Goal: Task Accomplishment & Management: Use online tool/utility

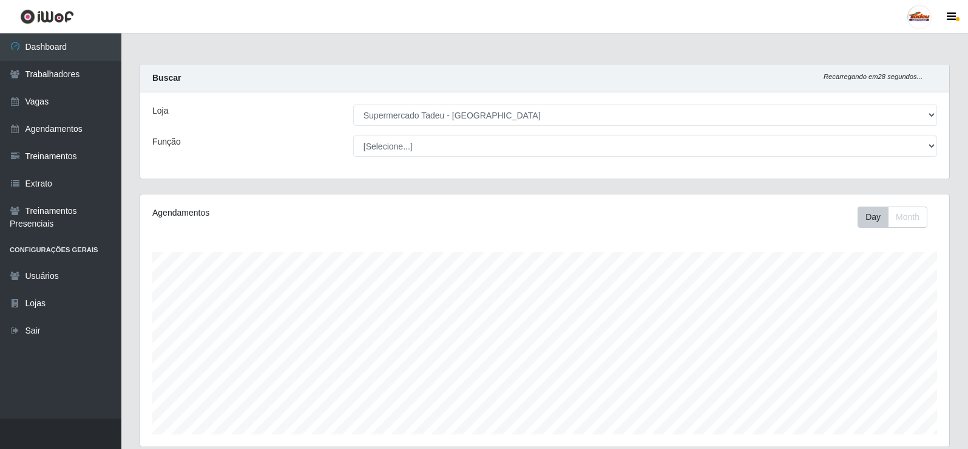
select select "195"
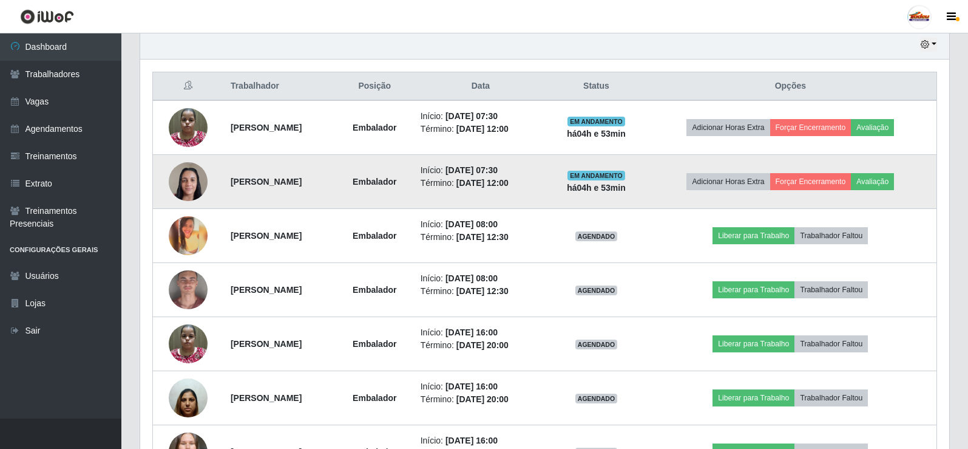
scroll to position [425, 0]
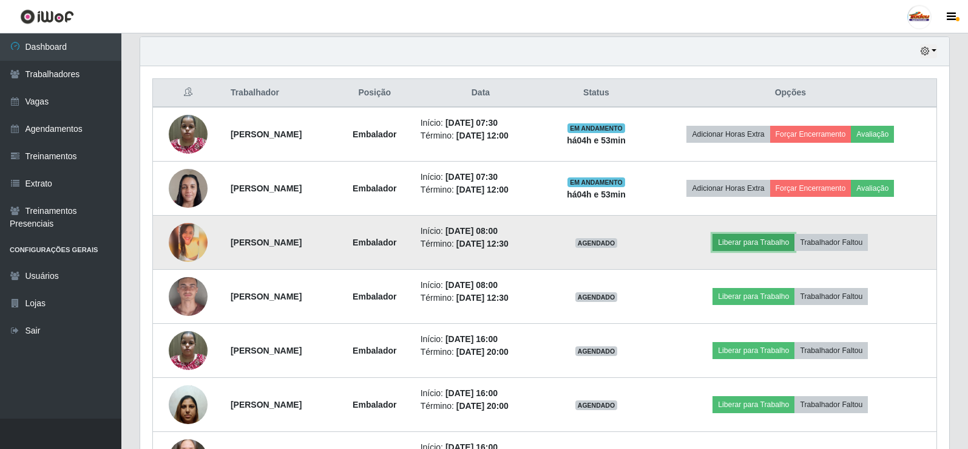
click at [774, 240] on button "Liberar para Trabalho" at bounding box center [754, 242] width 82 height 17
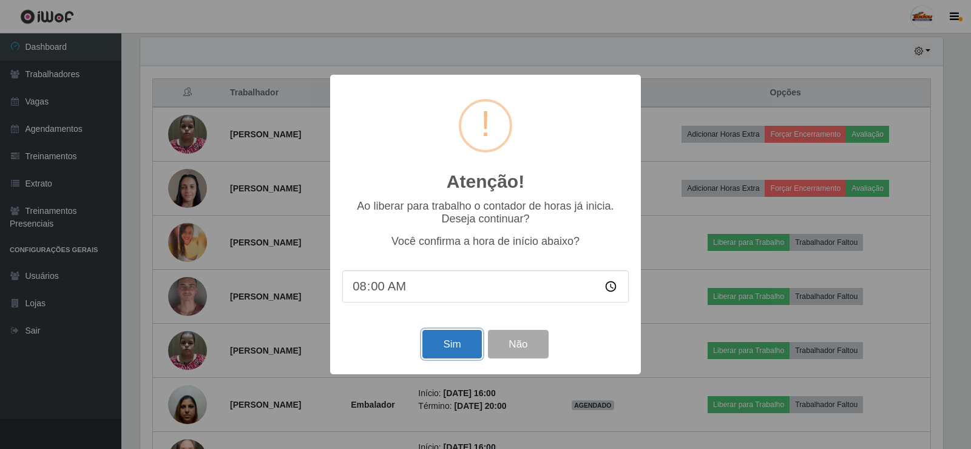
click at [441, 348] on button "Sim" at bounding box center [451, 344] width 59 height 29
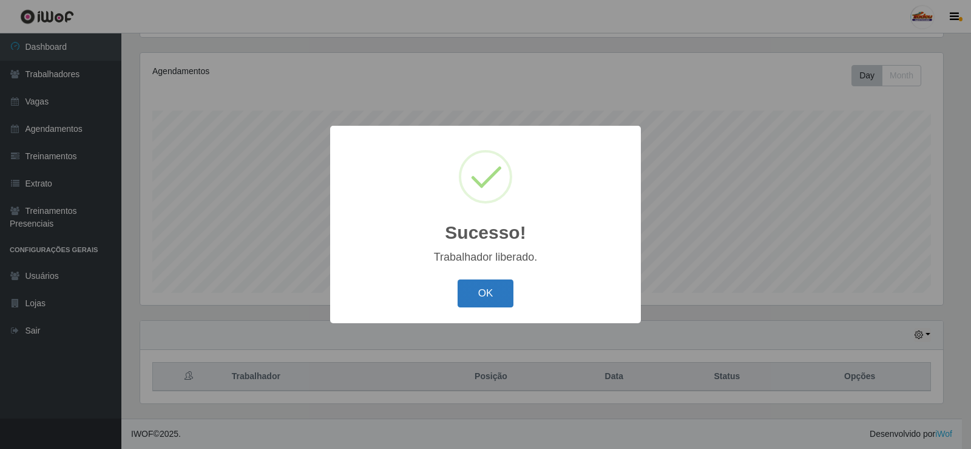
click at [489, 283] on button "OK" at bounding box center [486, 293] width 56 height 29
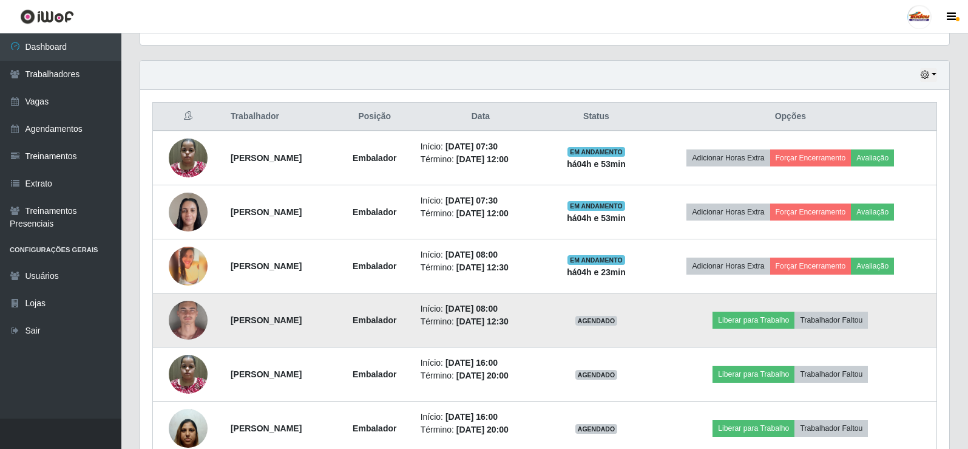
scroll to position [445, 0]
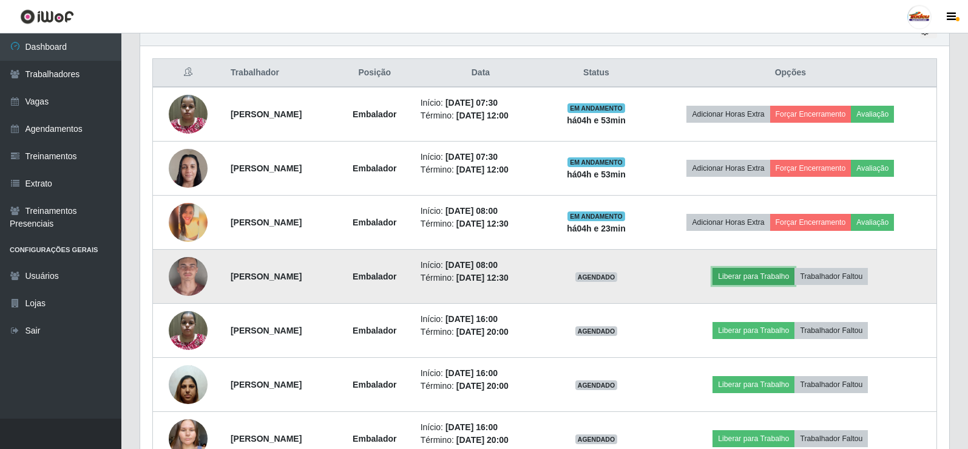
click at [756, 276] on button "Liberar para Trabalho" at bounding box center [754, 276] width 82 height 17
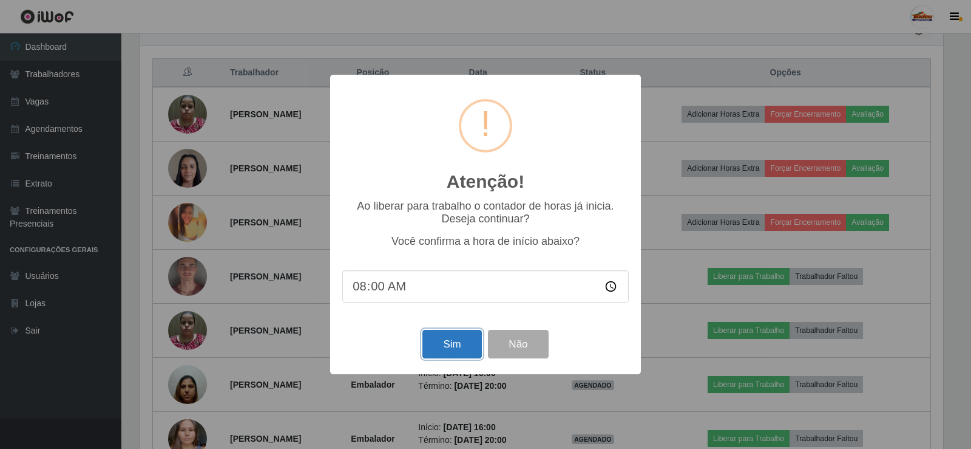
click at [444, 342] on button "Sim" at bounding box center [451, 344] width 59 height 29
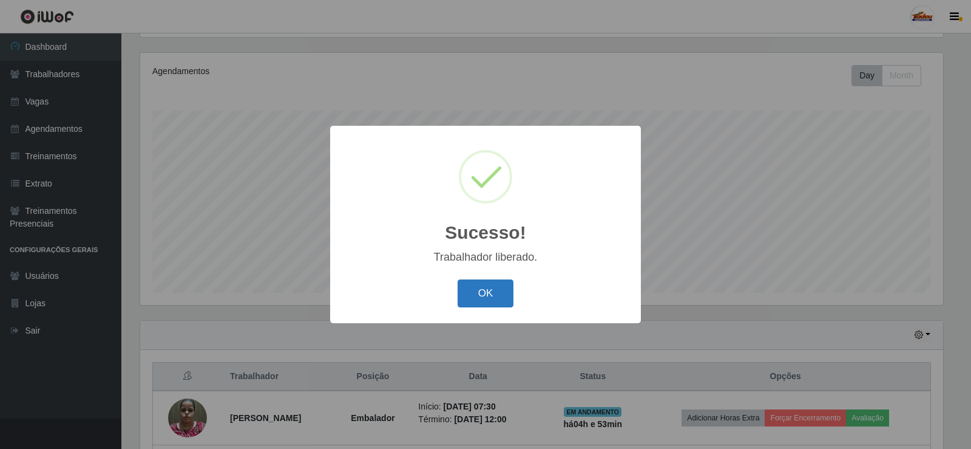
click at [484, 299] on button "OK" at bounding box center [486, 293] width 56 height 29
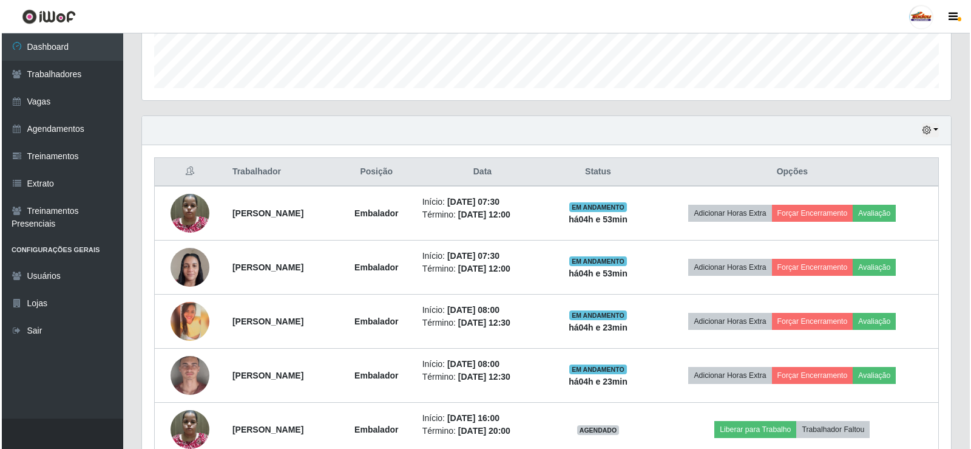
scroll to position [364, 0]
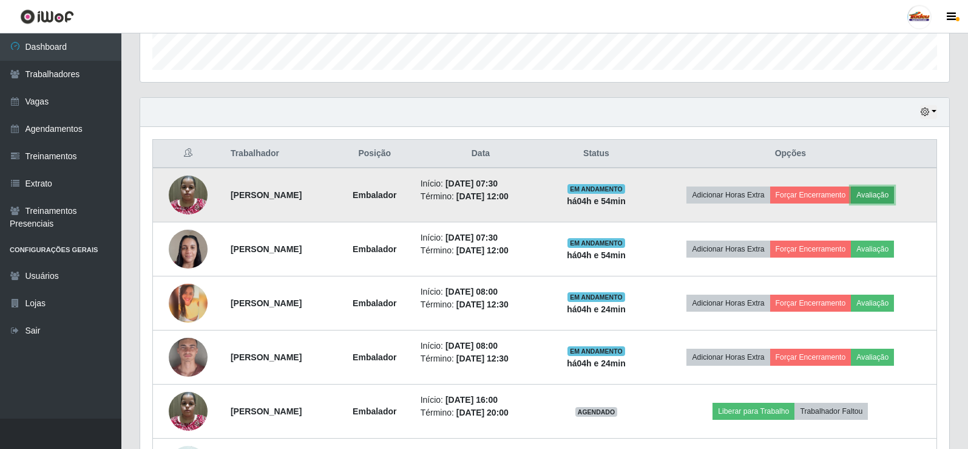
click at [887, 191] on button "Avaliação" at bounding box center [872, 194] width 43 height 17
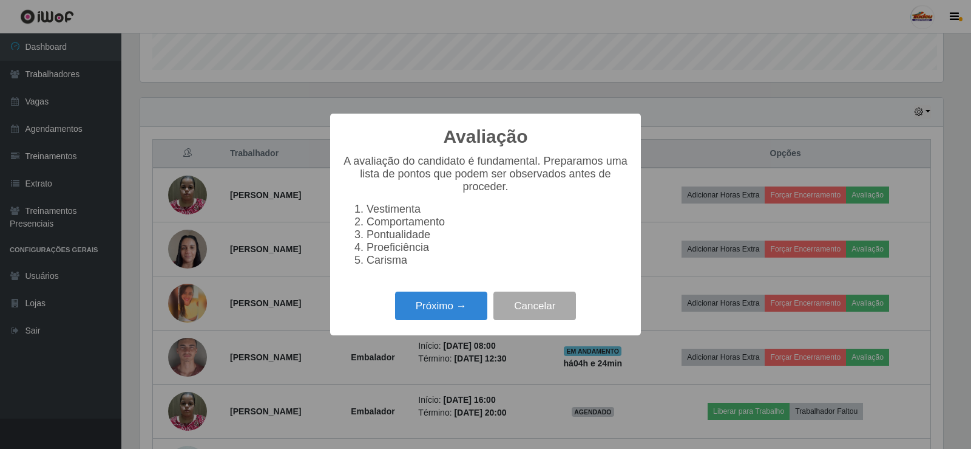
scroll to position [252, 803]
click at [440, 308] on button "Próximo →" at bounding box center [441, 305] width 92 height 29
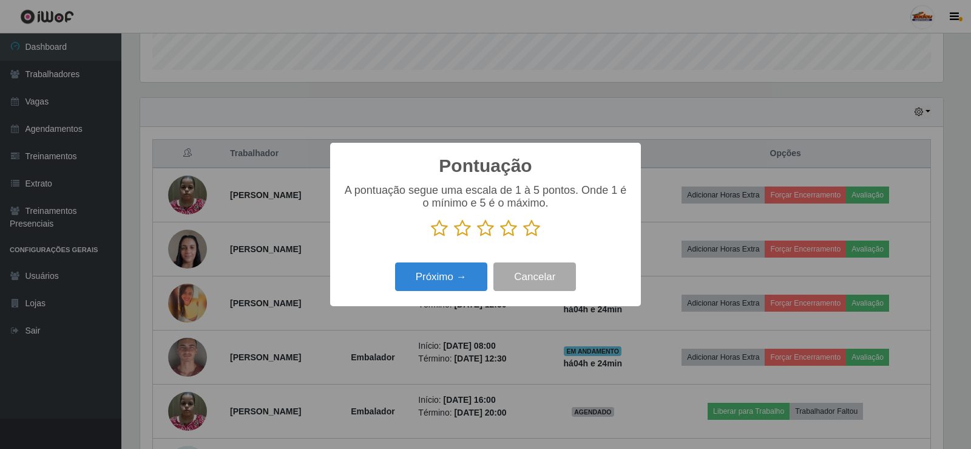
scroll to position [0, 0]
click at [530, 232] on icon at bounding box center [531, 228] width 17 height 18
click at [523, 237] on input "radio" at bounding box center [523, 237] width 0 height 0
click at [466, 276] on button "Próximo →" at bounding box center [441, 276] width 92 height 29
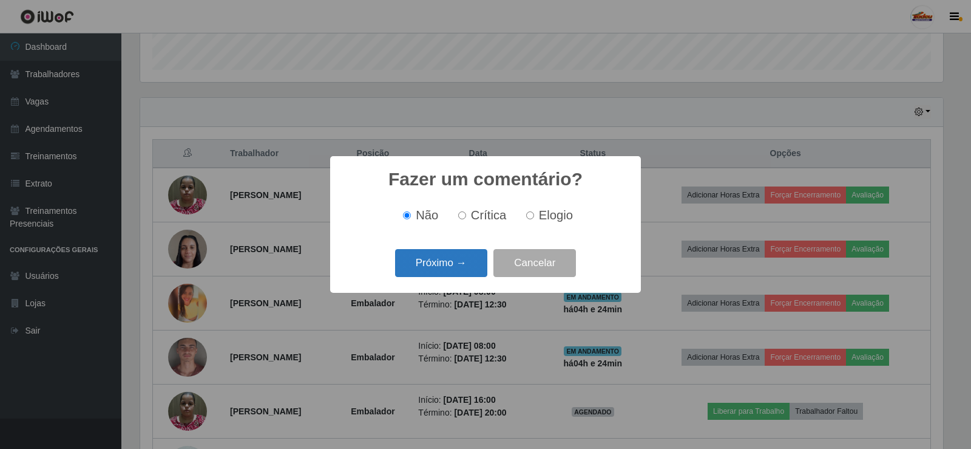
click at [457, 266] on button "Próximo →" at bounding box center [441, 263] width 92 height 29
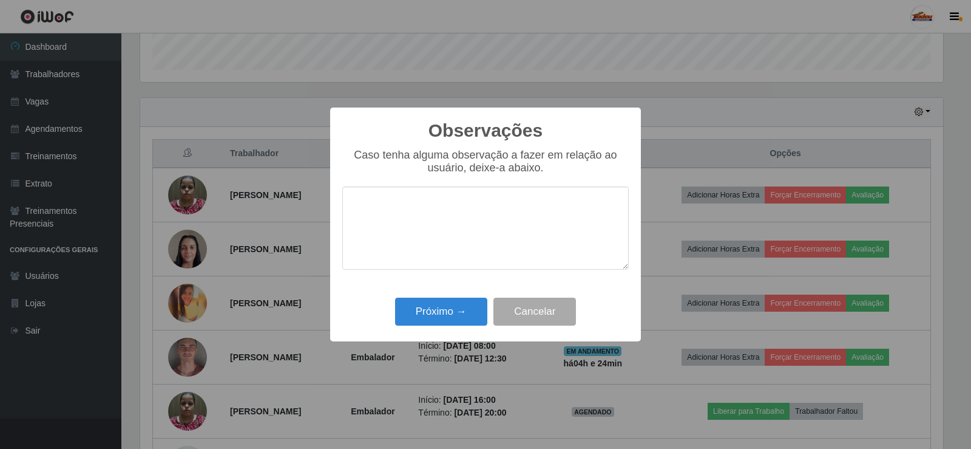
click at [467, 294] on div "Observações × Caso tenha alguma observação a fazer em relação ao usuário, deixe…" at bounding box center [485, 224] width 311 height 234
click at [463, 304] on button "Próximo →" at bounding box center [441, 311] width 92 height 29
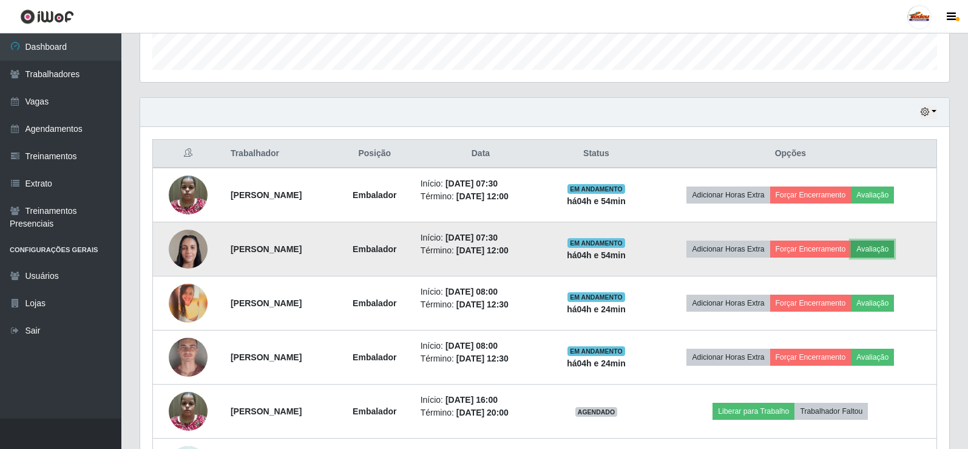
click at [889, 246] on button "Avaliação" at bounding box center [872, 248] width 43 height 17
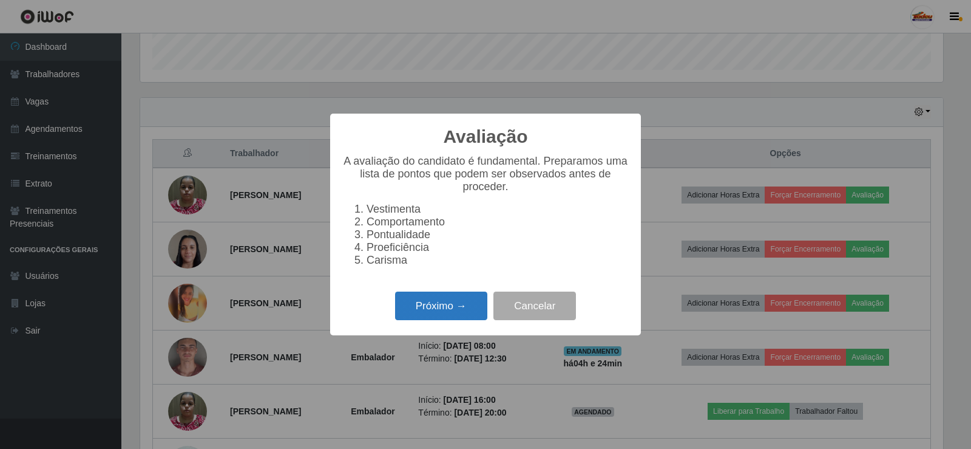
click at [461, 307] on button "Próximo →" at bounding box center [441, 305] width 92 height 29
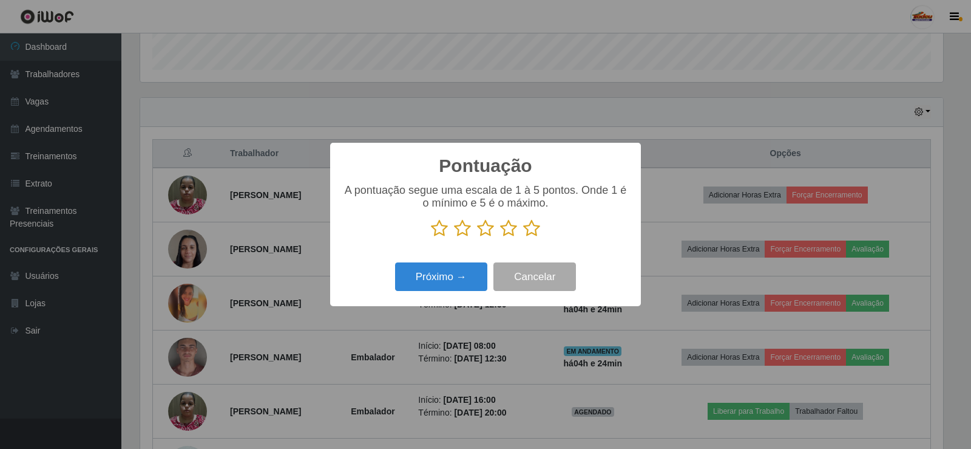
click at [526, 234] on icon at bounding box center [531, 228] width 17 height 18
click at [523, 237] on input "radio" at bounding box center [523, 237] width 0 height 0
click at [461, 280] on button "Próximo →" at bounding box center [441, 276] width 92 height 29
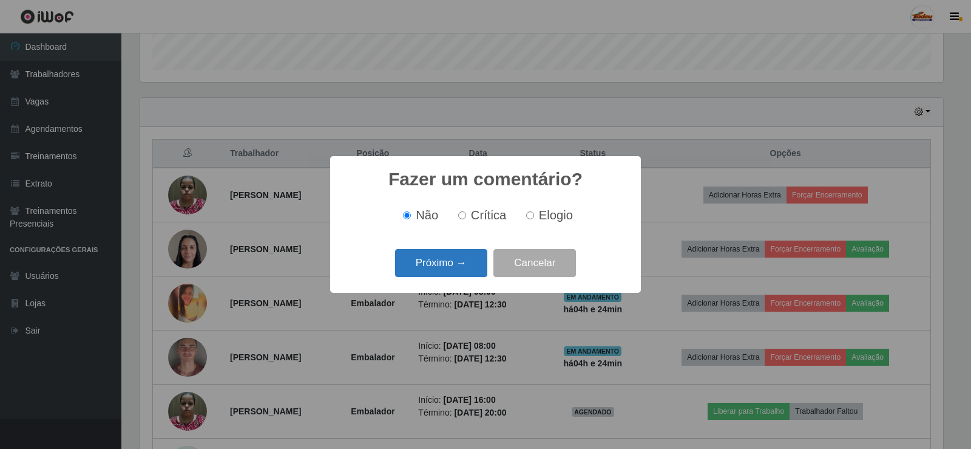
click at [473, 265] on button "Próximo →" at bounding box center [441, 263] width 92 height 29
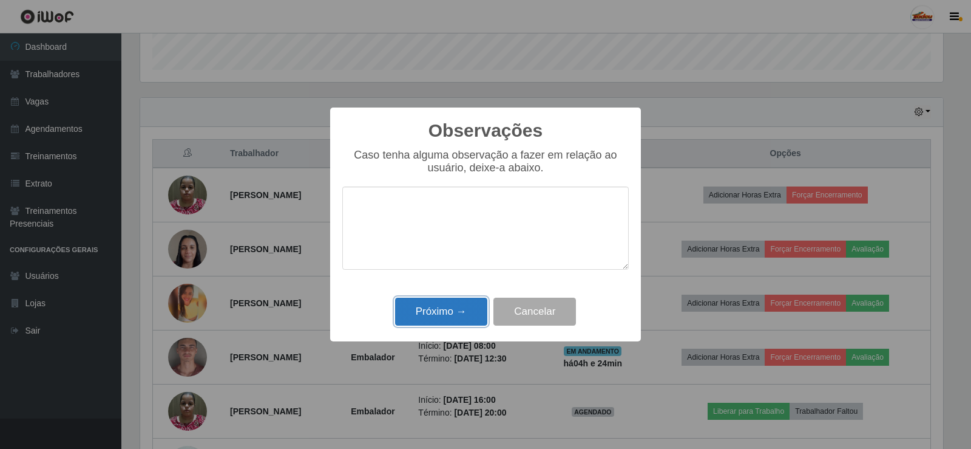
click at [476, 308] on button "Próximo →" at bounding box center [441, 311] width 92 height 29
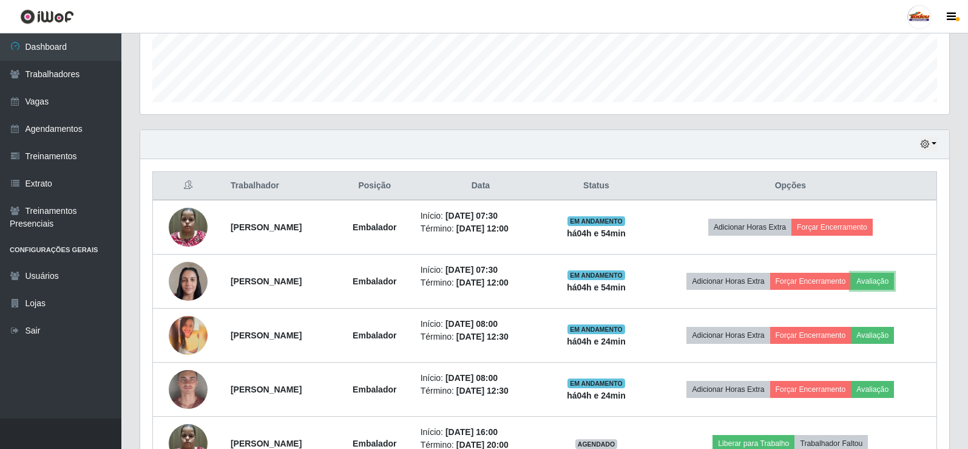
scroll to position [303, 0]
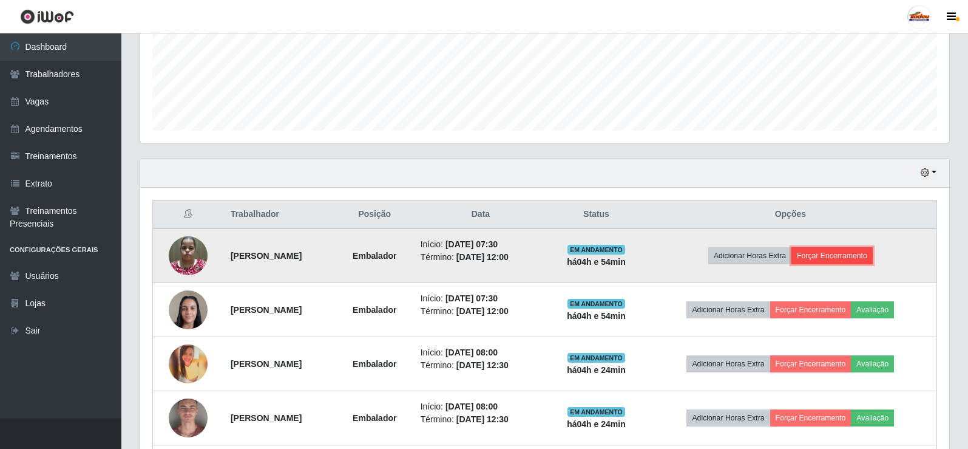
click at [841, 253] on button "Forçar Encerramento" at bounding box center [831, 255] width 81 height 17
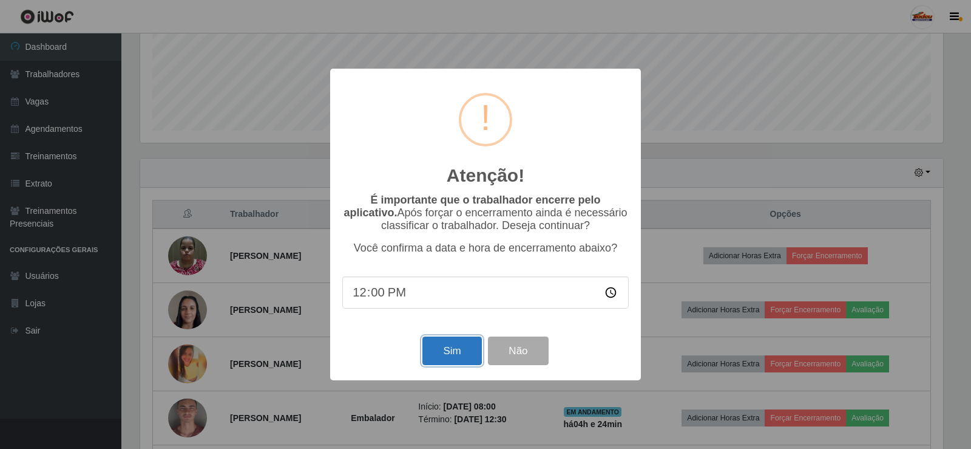
click at [452, 345] on button "Sim" at bounding box center [451, 350] width 59 height 29
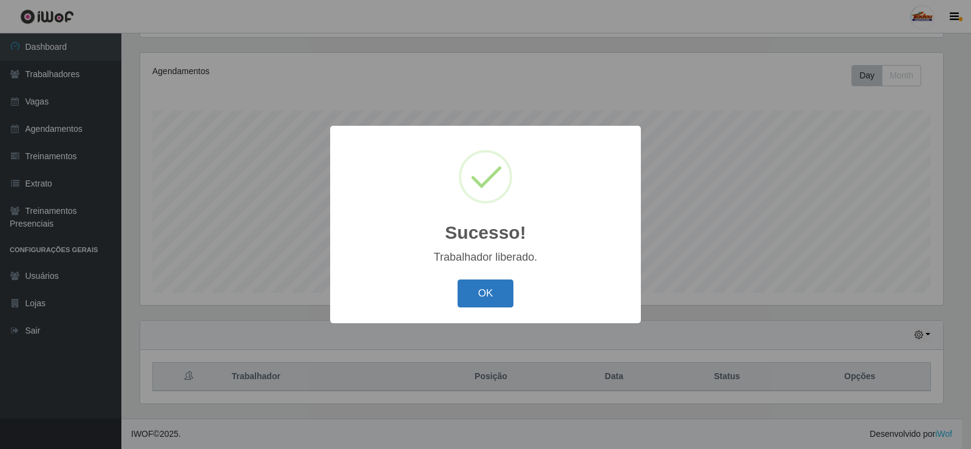
click at [492, 300] on button "OK" at bounding box center [486, 293] width 56 height 29
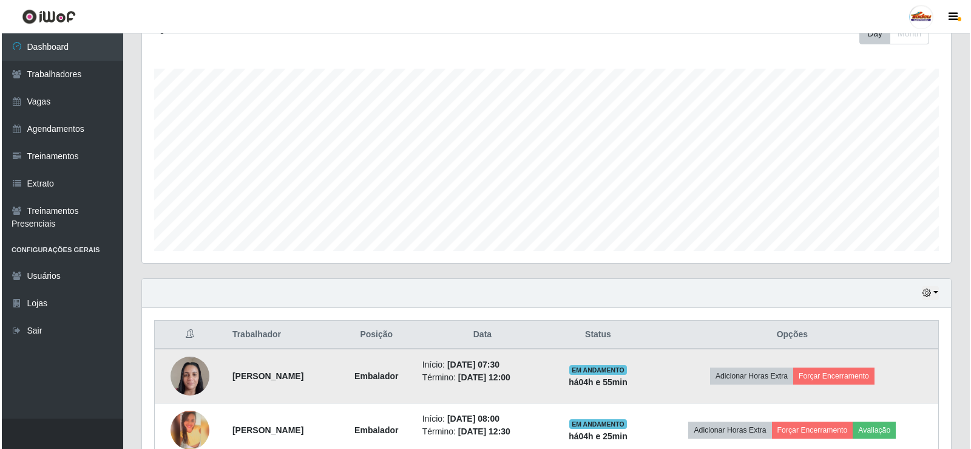
scroll to position [263, 0]
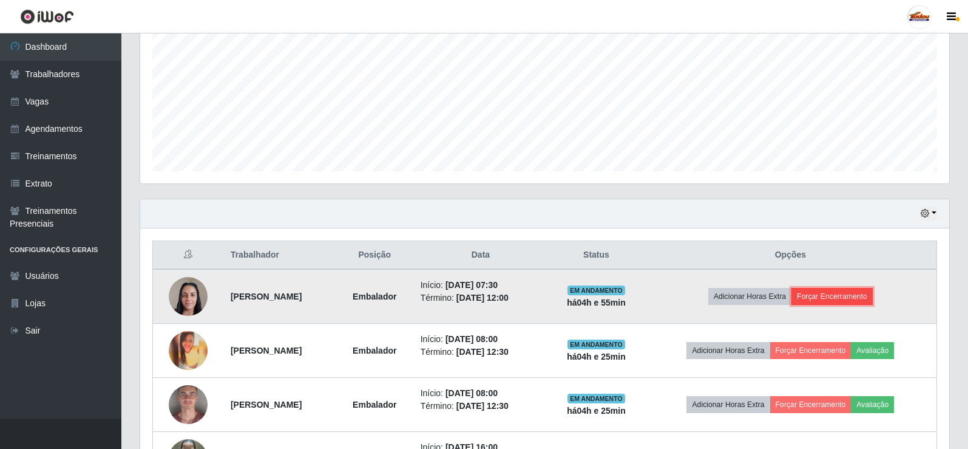
click at [849, 290] on button "Forçar Encerramento" at bounding box center [831, 296] width 81 height 17
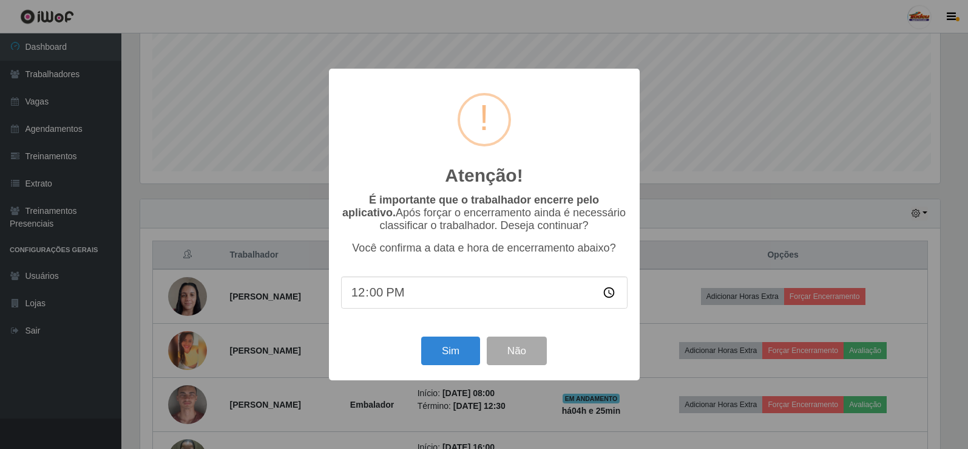
scroll to position [252, 803]
click at [448, 353] on button "Sim" at bounding box center [451, 350] width 59 height 29
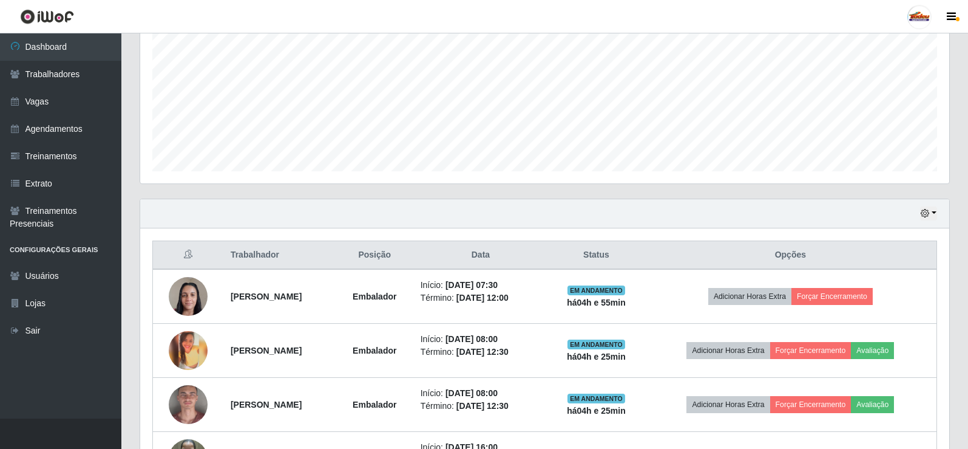
scroll to position [606694, 606143]
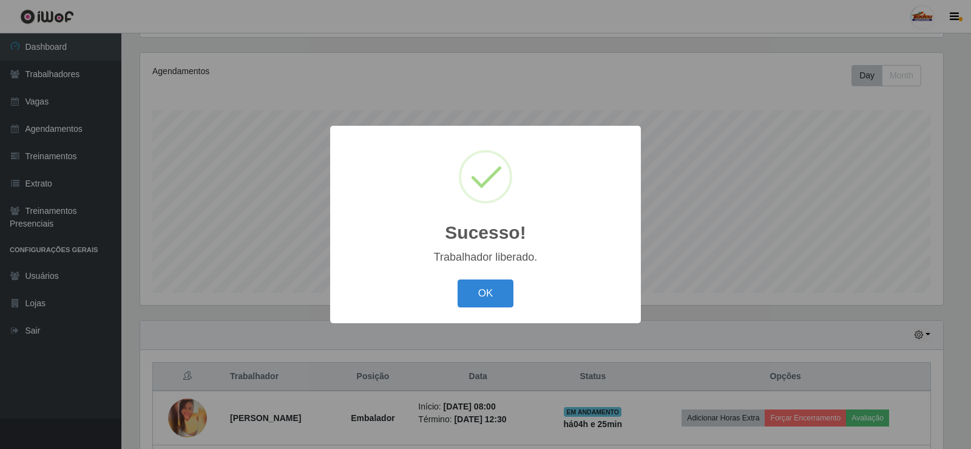
click at [483, 276] on div "Sucesso! × Trabalhador liberado. OK Cancel" at bounding box center [485, 224] width 311 height 197
click at [484, 299] on button "OK" at bounding box center [486, 293] width 56 height 29
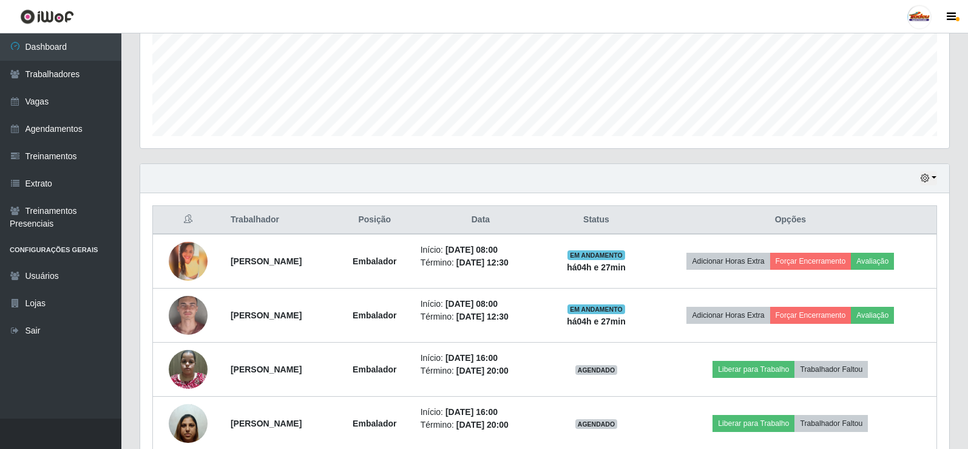
scroll to position [283, 0]
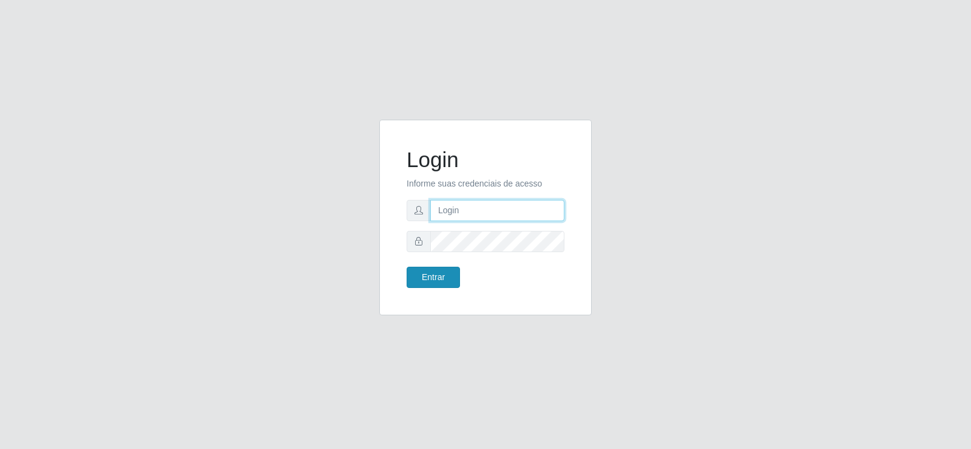
type input "[EMAIL_ADDRESS][DOMAIN_NAME]"
click at [428, 277] on button "Entrar" at bounding box center [433, 276] width 53 height 21
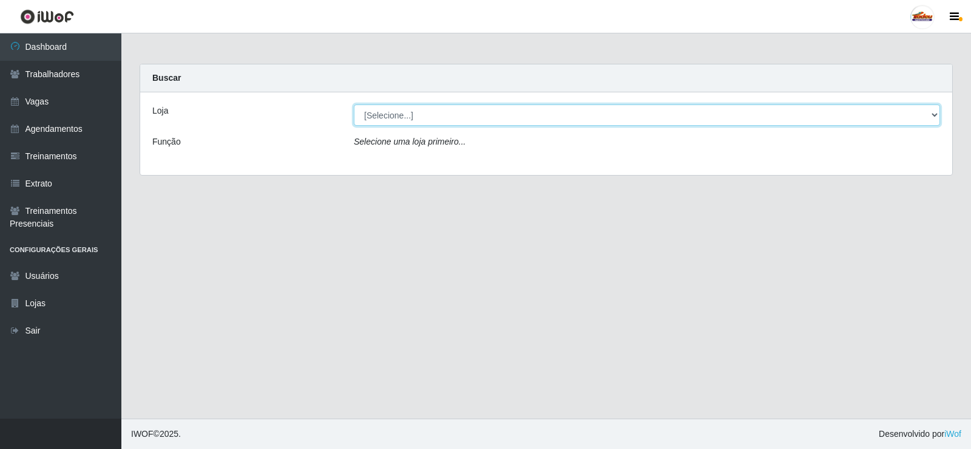
drag, startPoint x: 448, startPoint y: 112, endPoint x: 446, endPoint y: 118, distance: 6.9
click at [448, 112] on select "[Selecione...] Supermercado Tadeu - Lagoa Seca" at bounding box center [647, 114] width 586 height 21
select select "195"
click at [354, 104] on select "[Selecione...] Supermercado Tadeu - Lagoa Seca" at bounding box center [647, 114] width 586 height 21
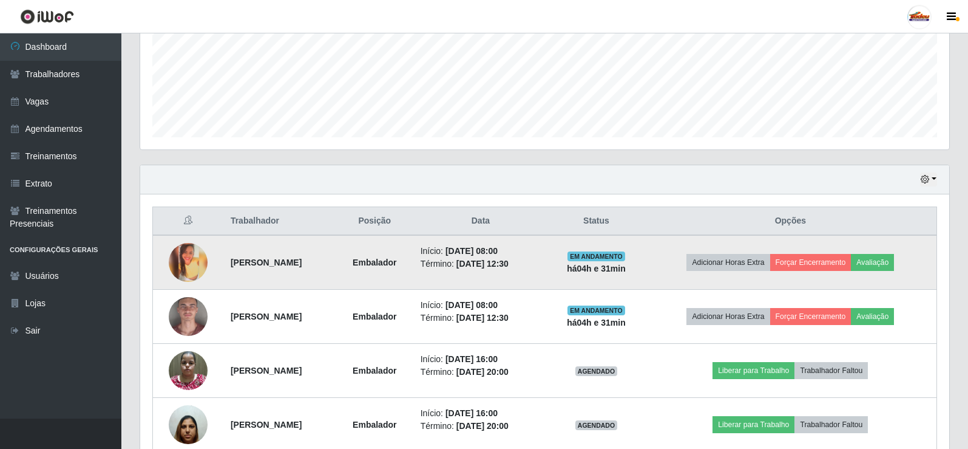
scroll to position [303, 0]
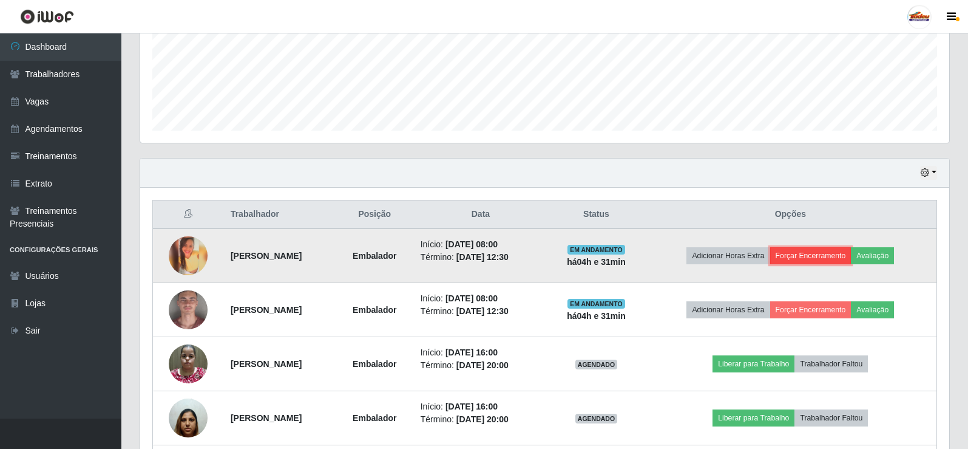
click at [816, 256] on button "Forçar Encerramento" at bounding box center [810, 255] width 81 height 17
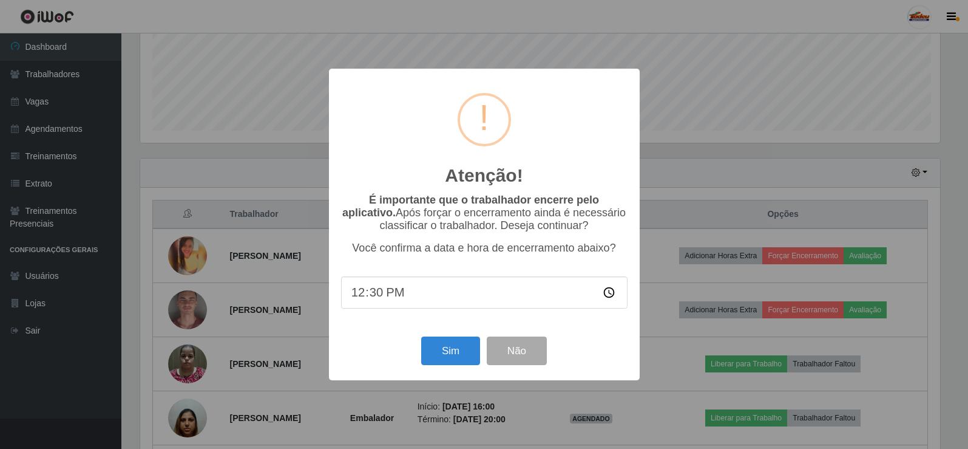
scroll to position [252, 803]
click at [458, 344] on button "Sim" at bounding box center [451, 350] width 59 height 29
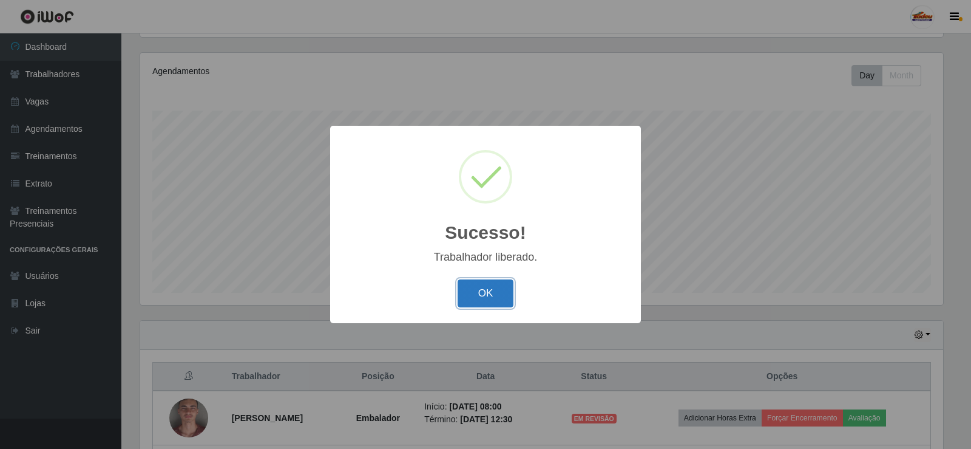
click at [476, 295] on button "OK" at bounding box center [486, 293] width 56 height 29
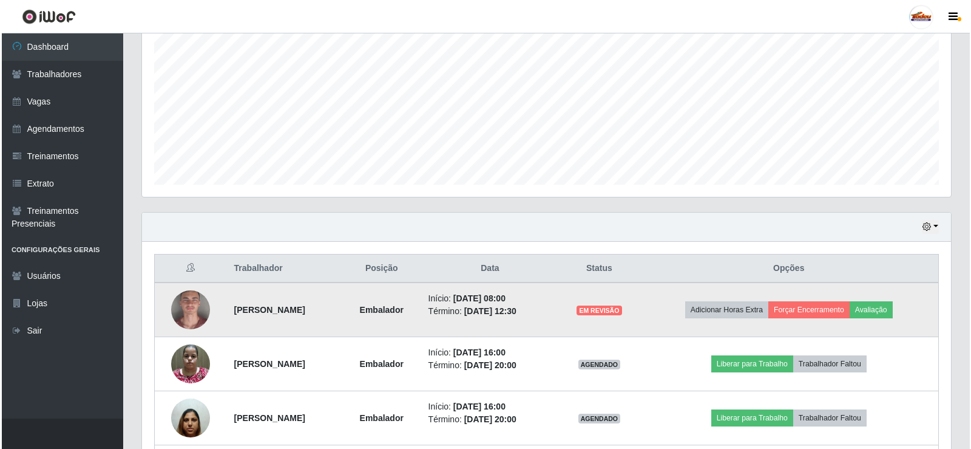
scroll to position [263, 0]
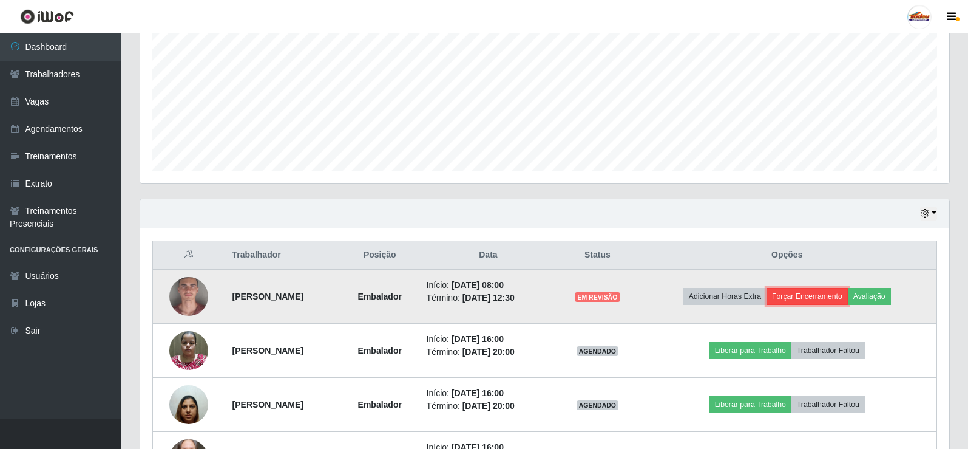
click at [824, 299] on button "Forçar Encerramento" at bounding box center [807, 296] width 81 height 17
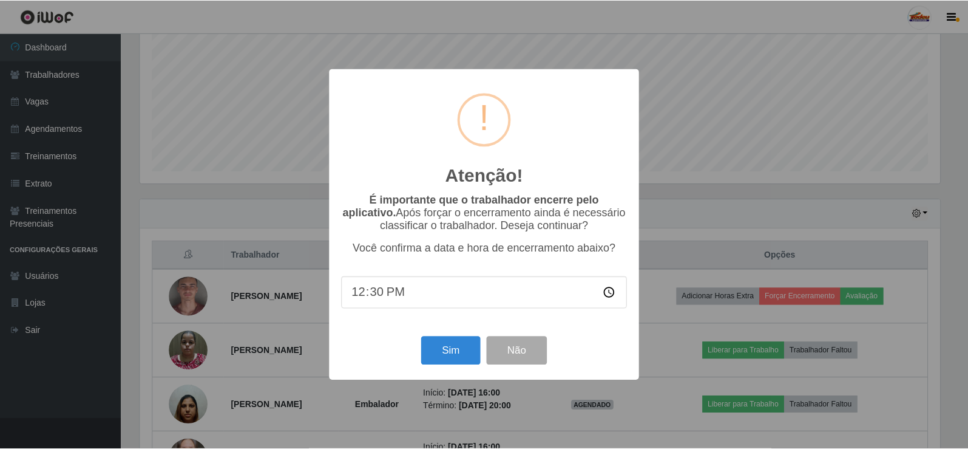
scroll to position [252, 803]
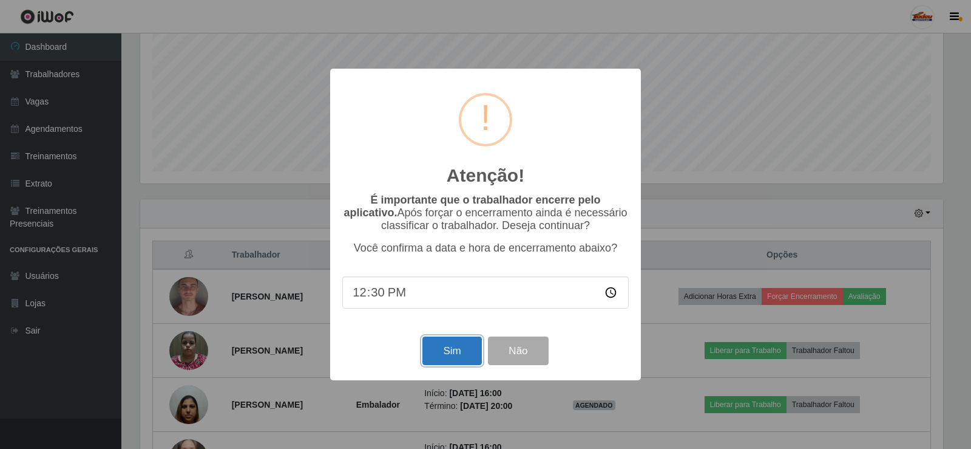
click at [447, 348] on button "Sim" at bounding box center [451, 350] width 59 height 29
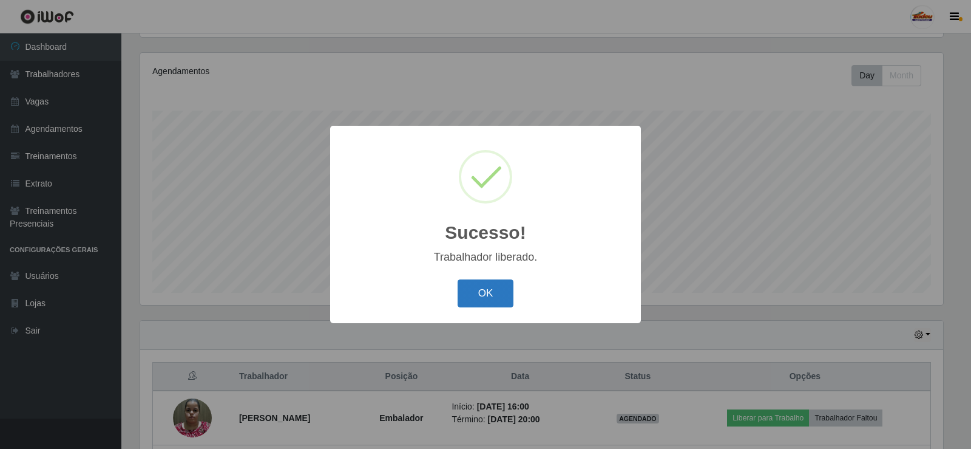
click at [481, 296] on button "OK" at bounding box center [486, 293] width 56 height 29
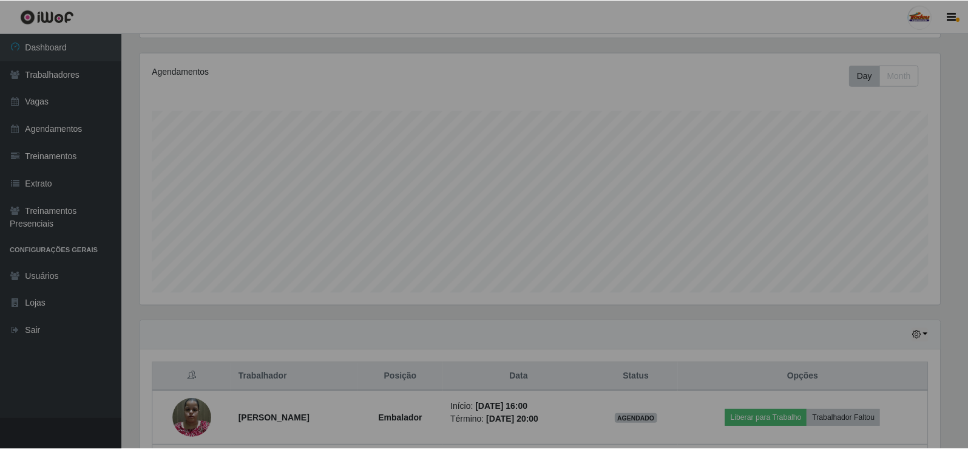
scroll to position [252, 809]
